Goal: Information Seeking & Learning: Learn about a topic

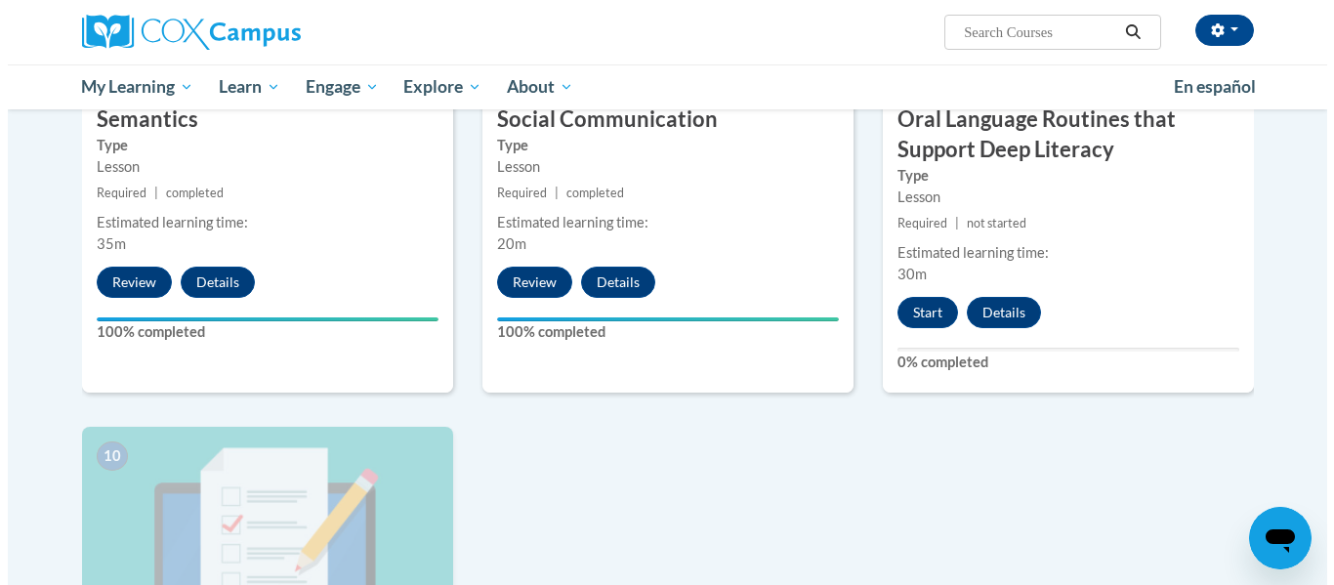
scroll to position [1730, 0]
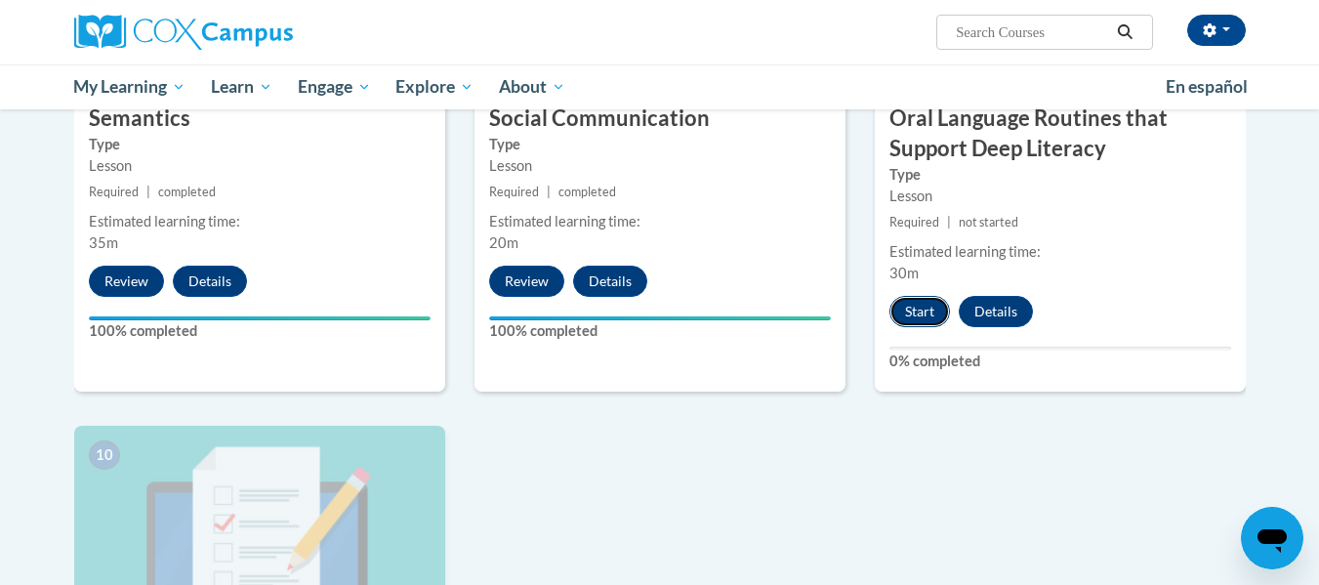
click at [912, 305] on button "Start" at bounding box center [920, 311] width 61 height 31
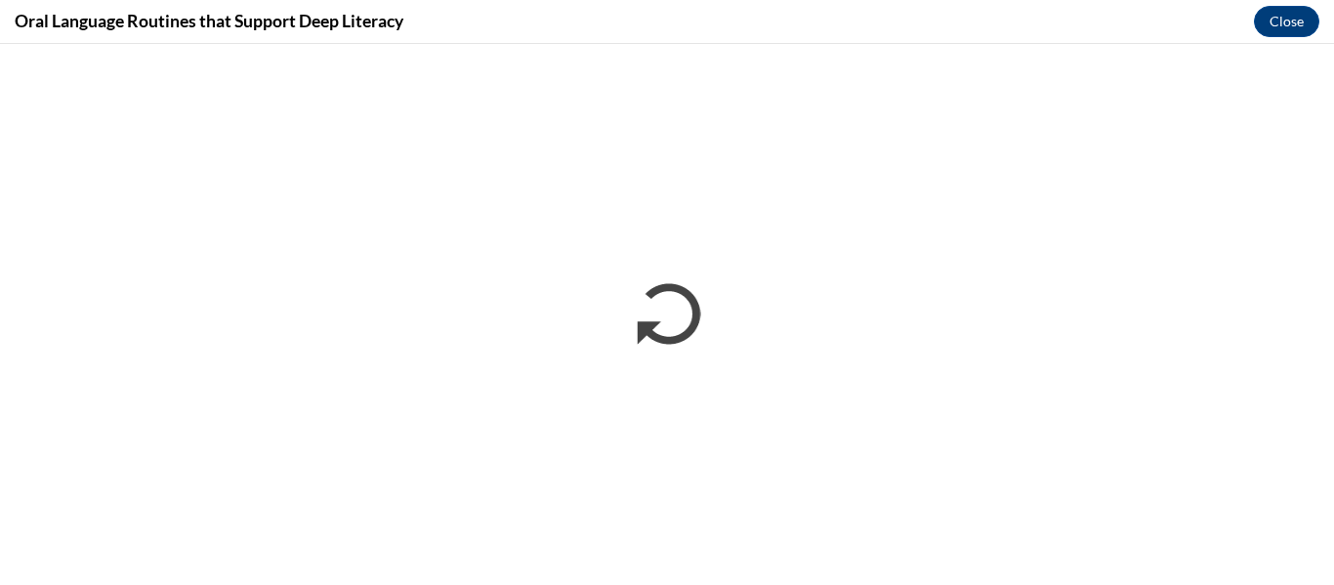
scroll to position [0, 0]
